Goal: Task Accomplishment & Management: Use online tool/utility

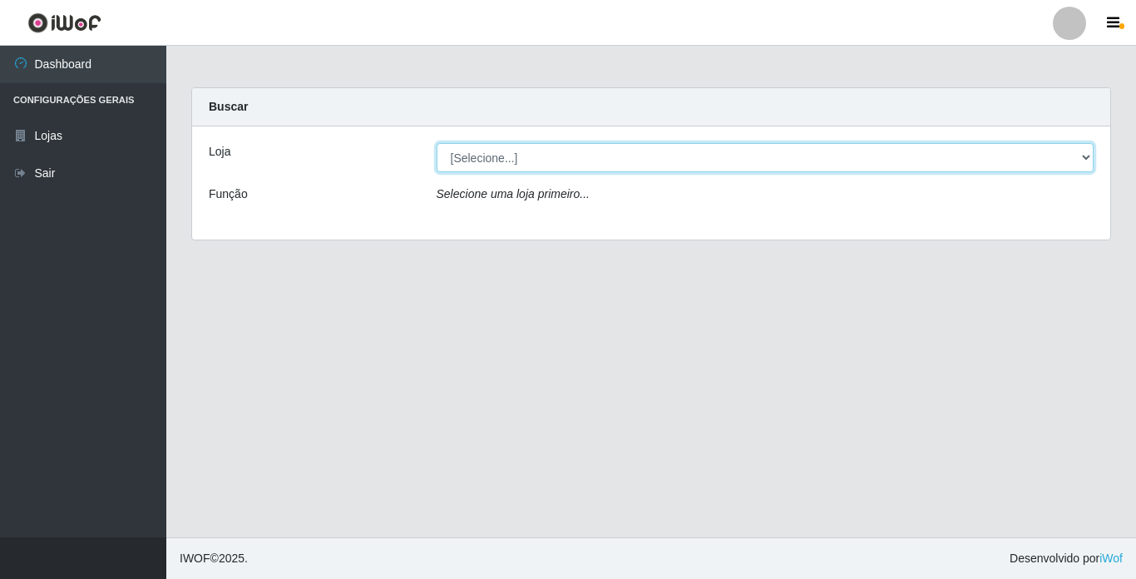
click at [915, 161] on select "[Selecione...] Bemais Supermercados - [GEOGRAPHIC_DATA]" at bounding box center [766, 157] width 658 height 29
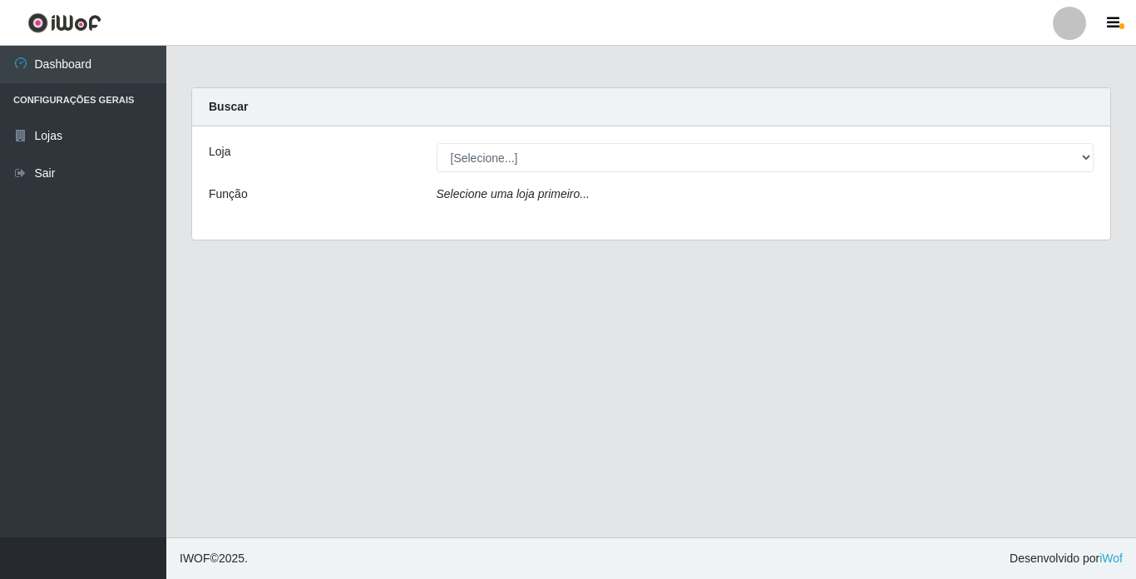
click at [894, 223] on div "Loja [Selecione...] Bemais Supermercados - Cidade Universitária Função Selecion…" at bounding box center [651, 182] width 918 height 113
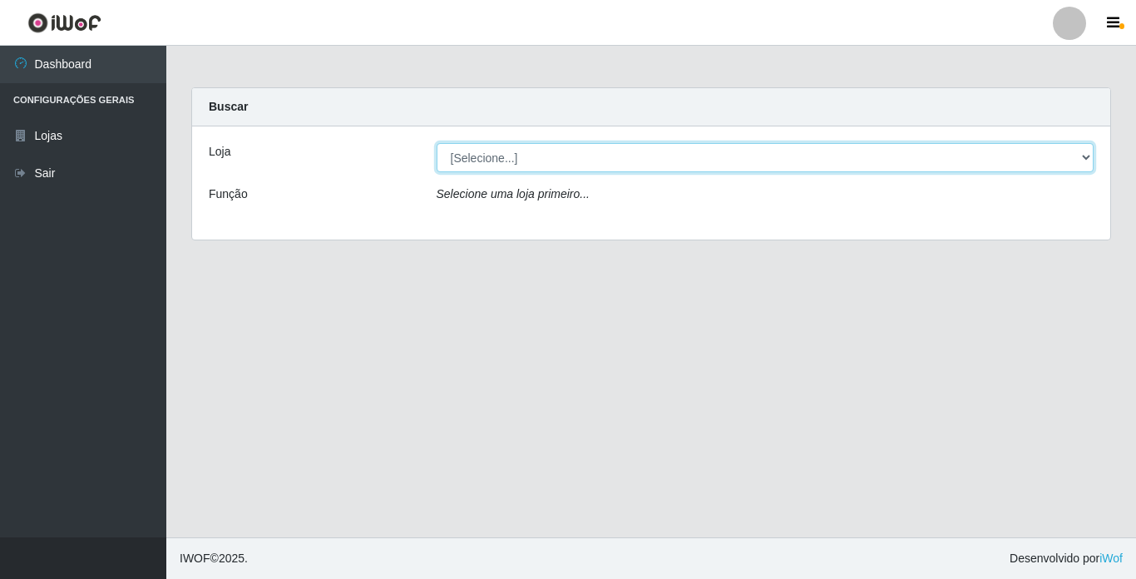
click at [884, 166] on select "[Selecione...] Bemais Supermercados - [GEOGRAPHIC_DATA]" at bounding box center [766, 157] width 658 height 29
select select "250"
click at [437, 143] on select "[Selecione...] Bemais Supermercados - [GEOGRAPHIC_DATA]" at bounding box center [766, 157] width 658 height 29
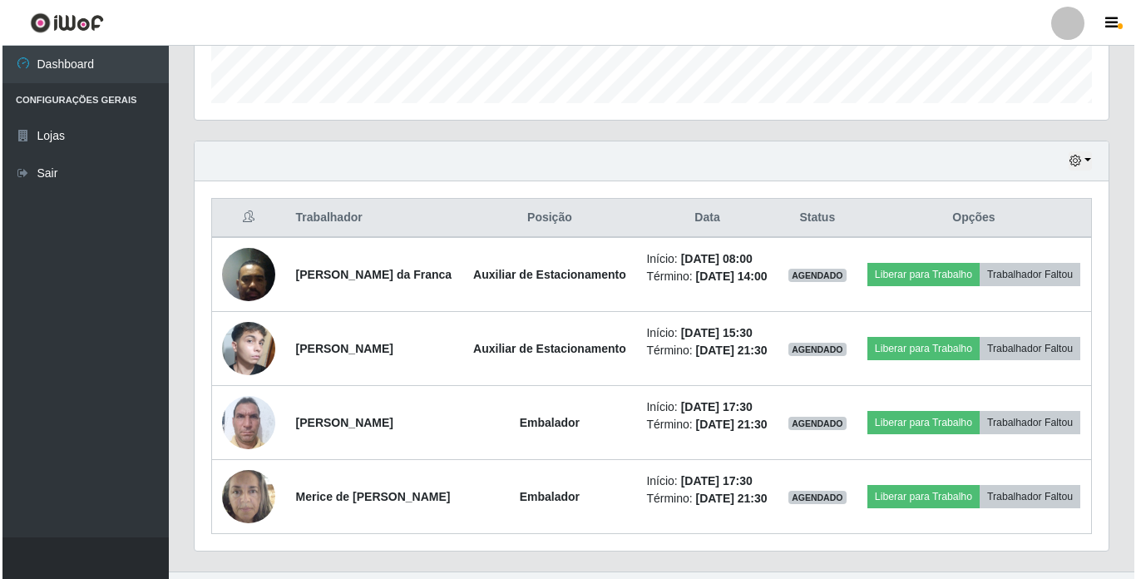
scroll to position [479, 0]
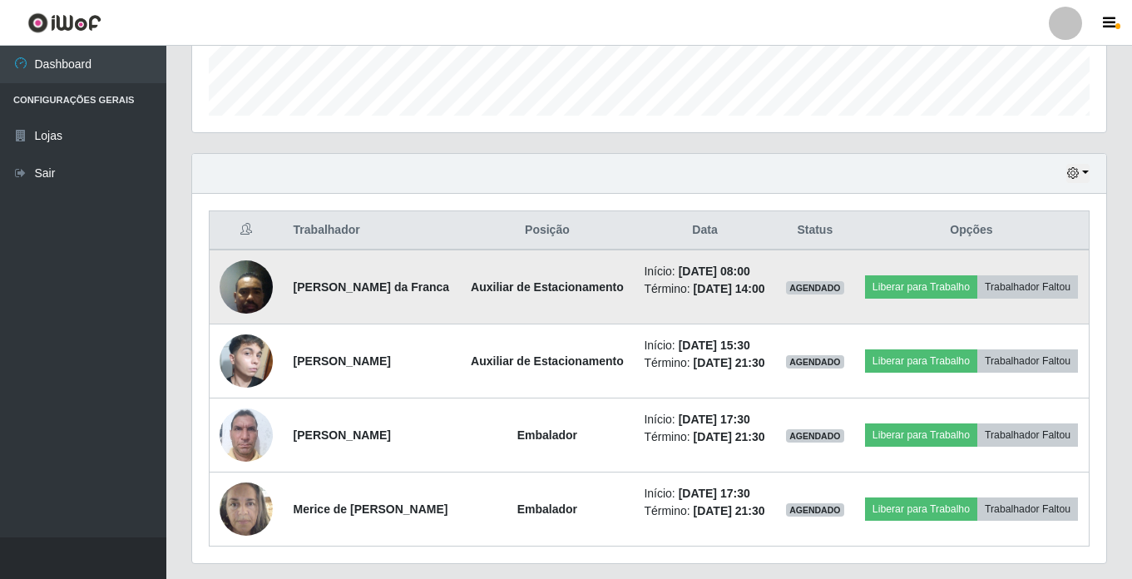
click at [235, 298] on img at bounding box center [246, 286] width 53 height 71
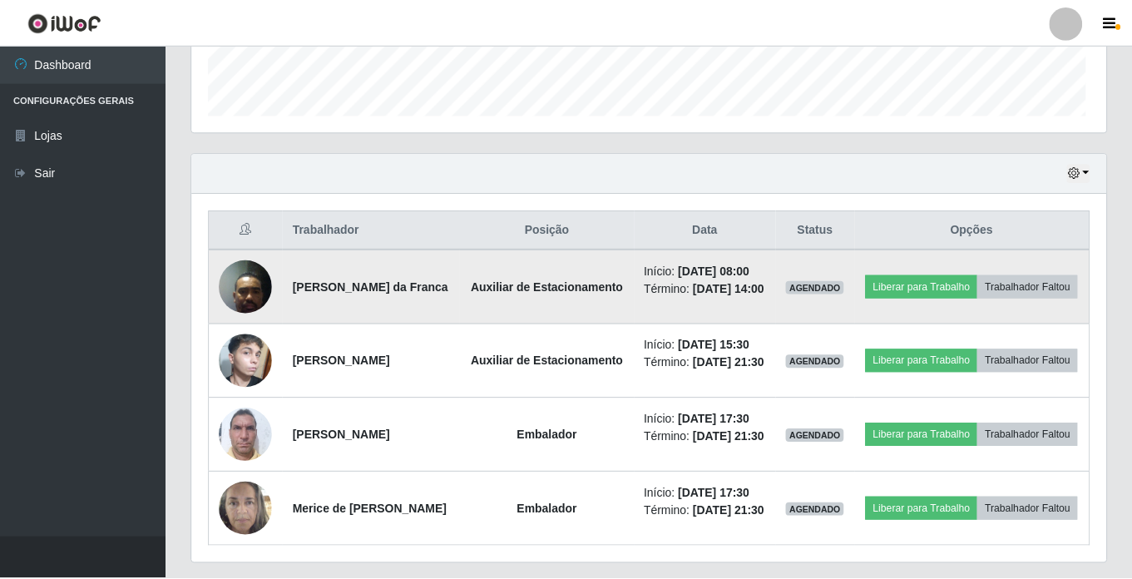
scroll to position [345, 906]
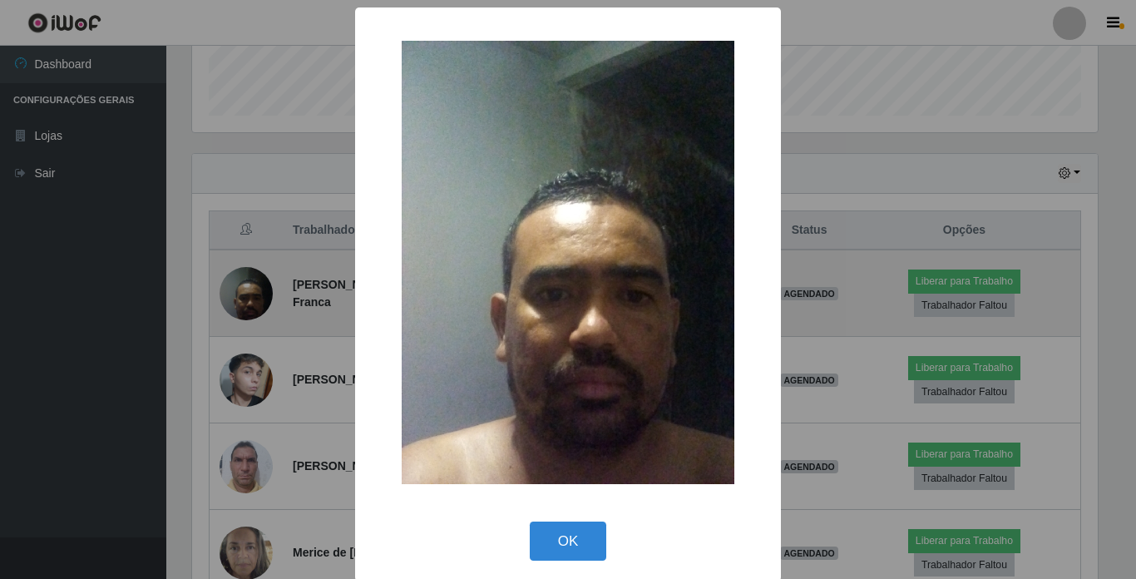
click at [235, 298] on div "× OK Cancel" at bounding box center [568, 289] width 1136 height 579
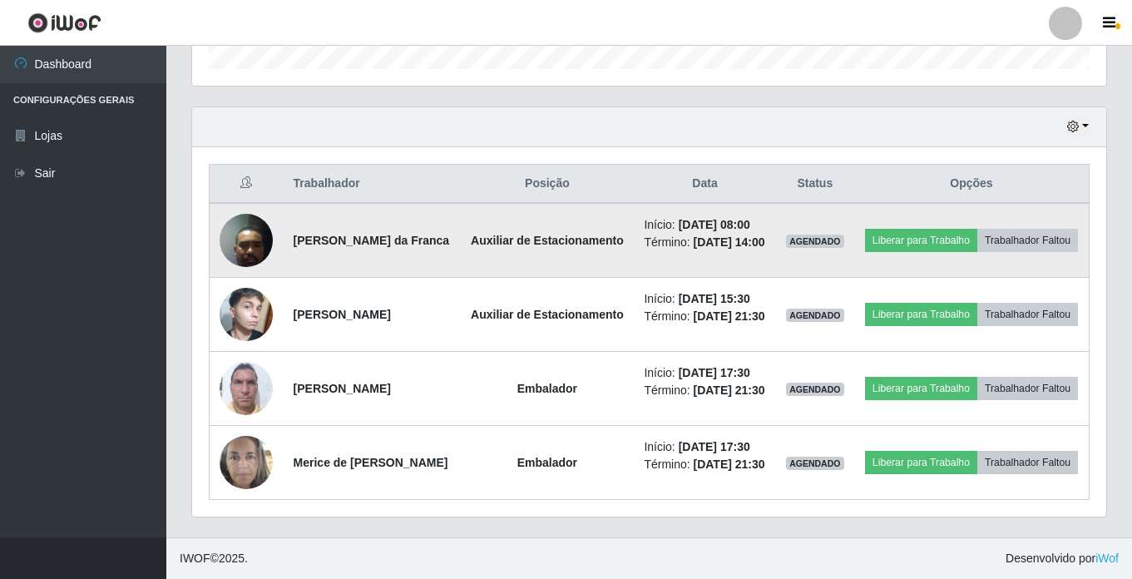
scroll to position [646, 0]
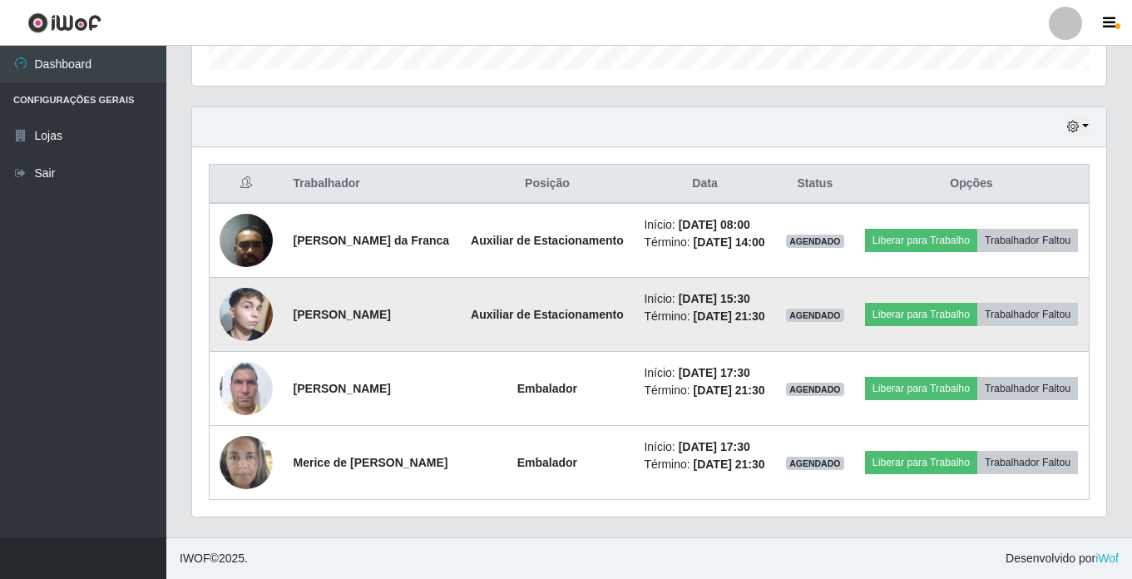
click at [240, 270] on img at bounding box center [246, 314] width 53 height 88
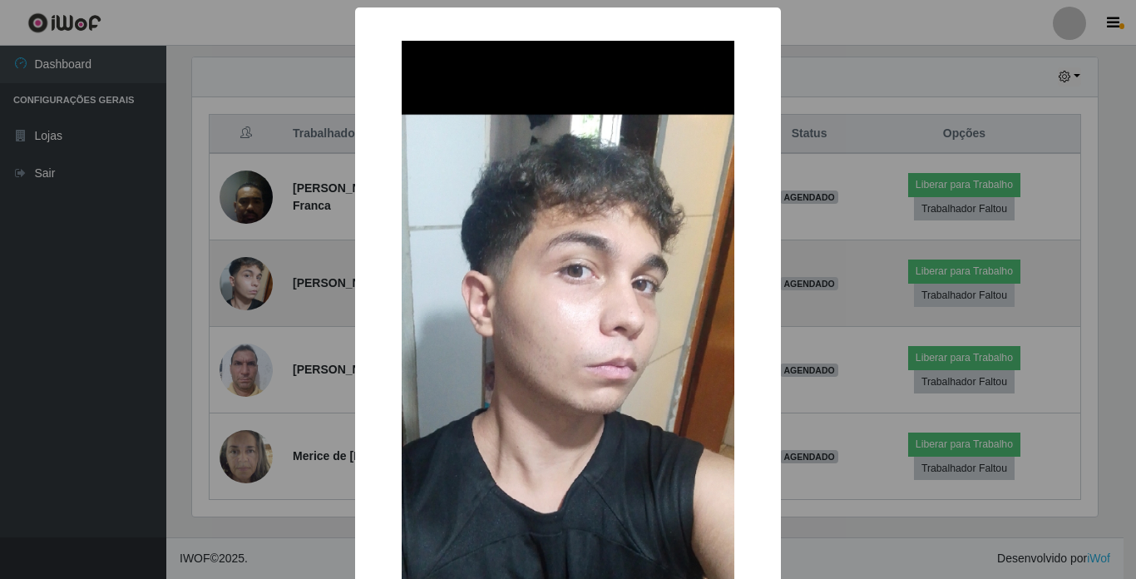
click at [240, 247] on div "× OK Cancel" at bounding box center [568, 289] width 1136 height 579
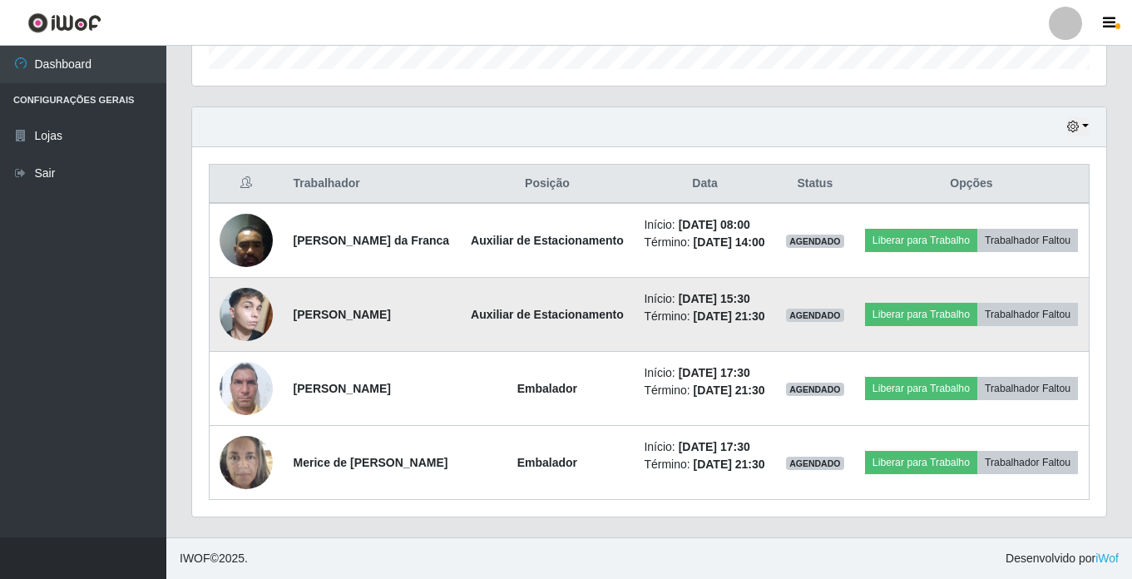
scroll to position [345, 914]
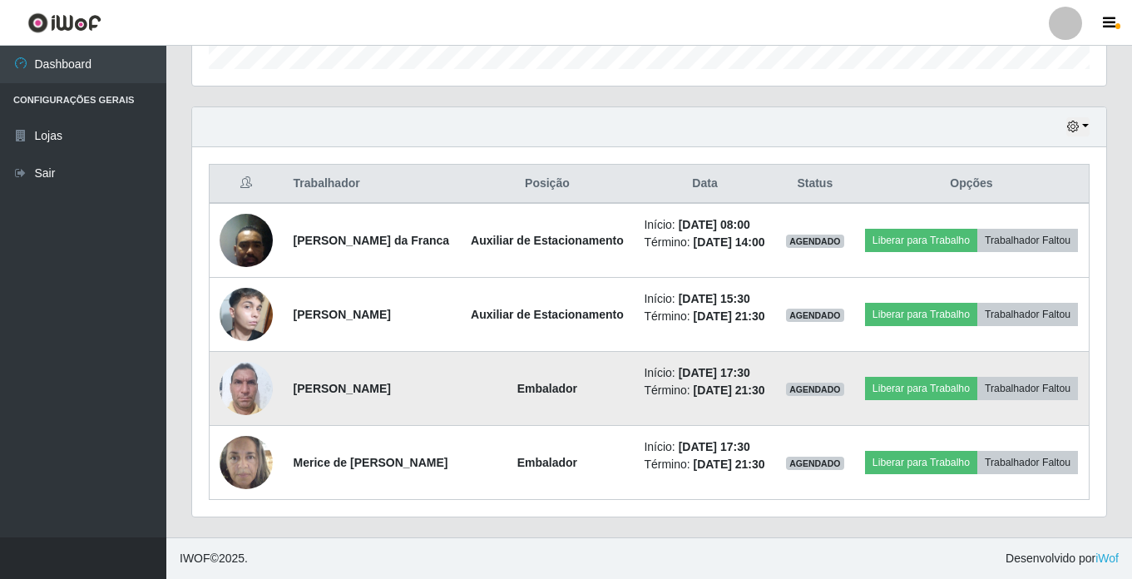
click at [238, 353] on img at bounding box center [246, 388] width 53 height 71
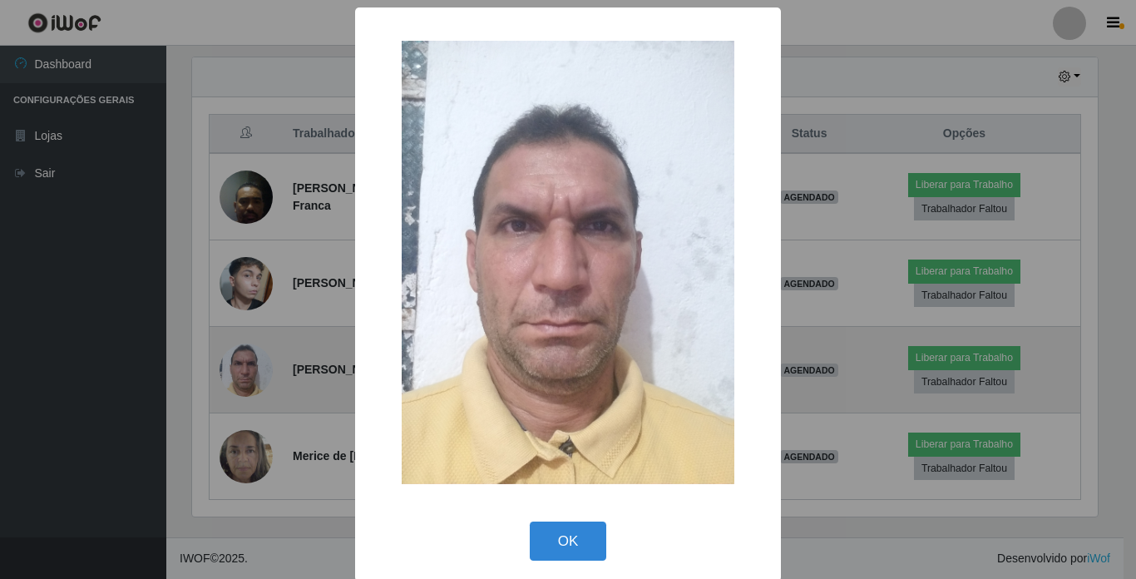
click at [238, 343] on div "× OK Cancel" at bounding box center [568, 289] width 1136 height 579
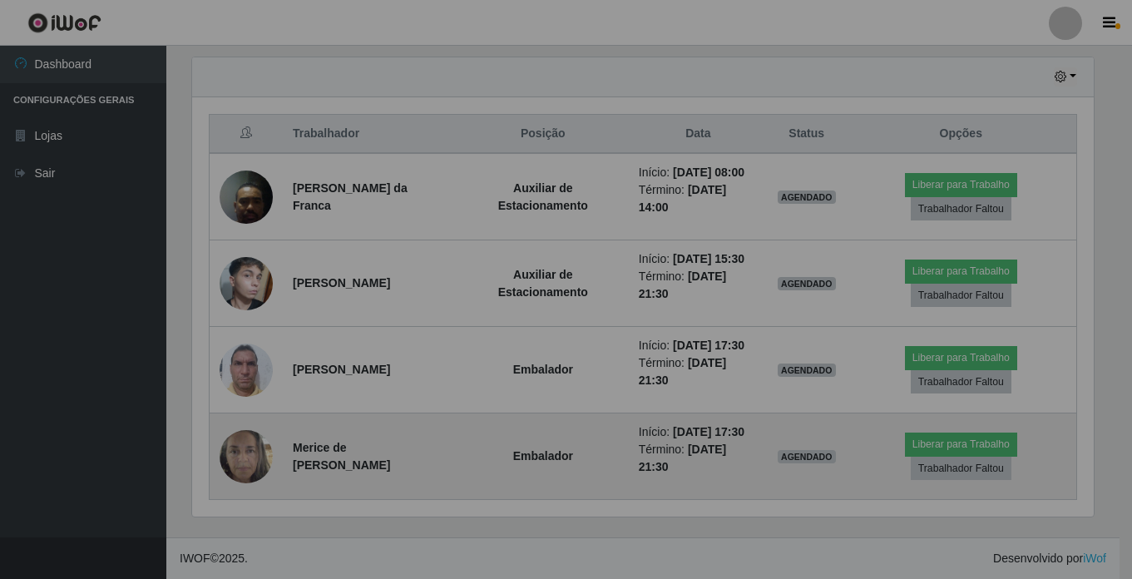
scroll to position [345, 914]
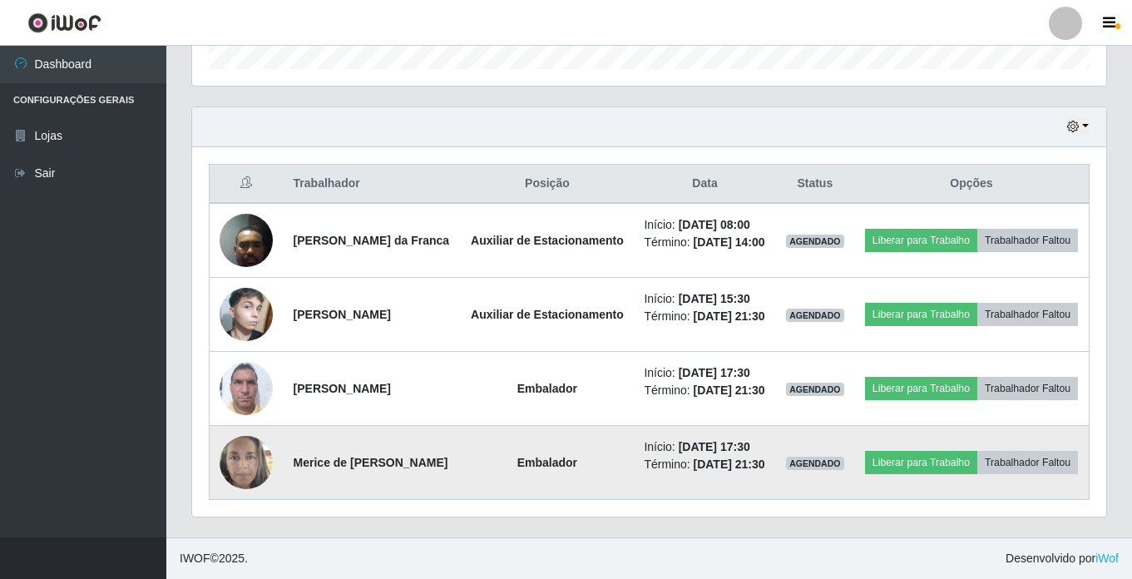
click at [256, 445] on img at bounding box center [246, 462] width 53 height 71
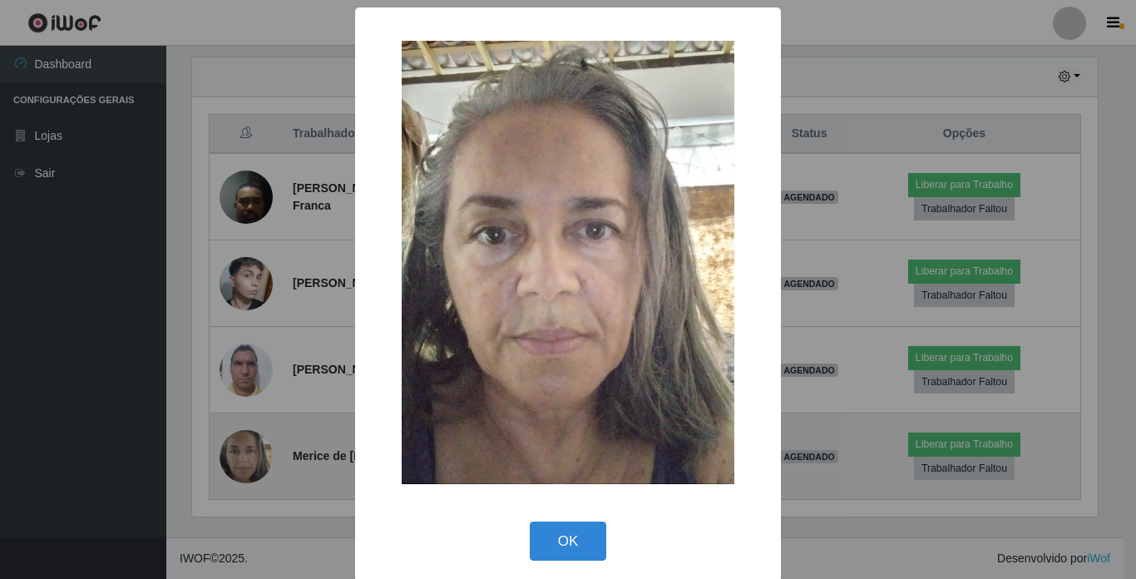
click at [256, 445] on div "× OK Cancel" at bounding box center [568, 289] width 1136 height 579
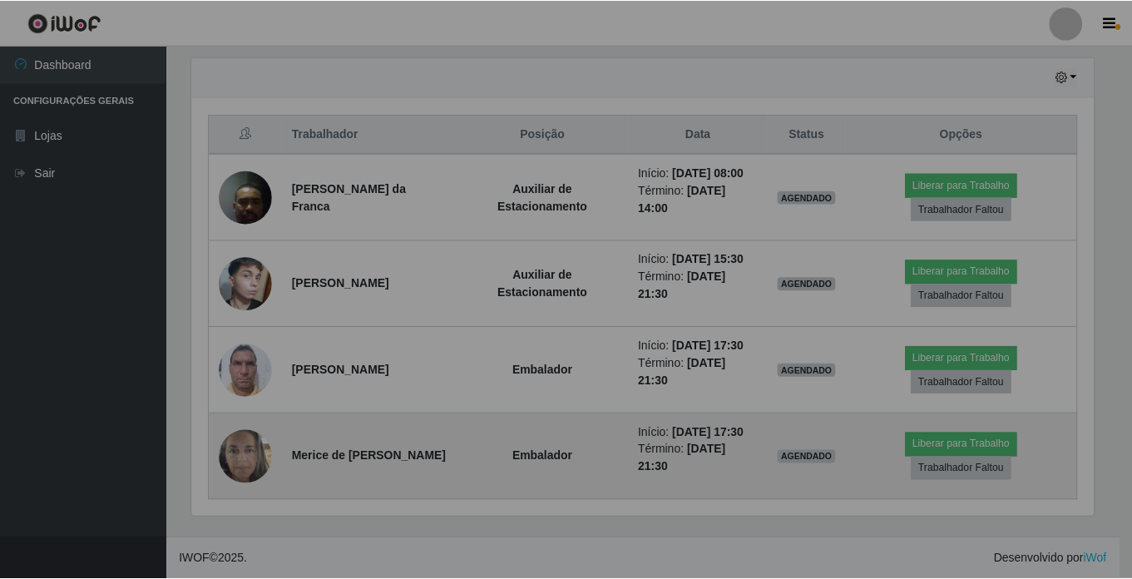
scroll to position [345, 914]
